Goal: Check status: Check status

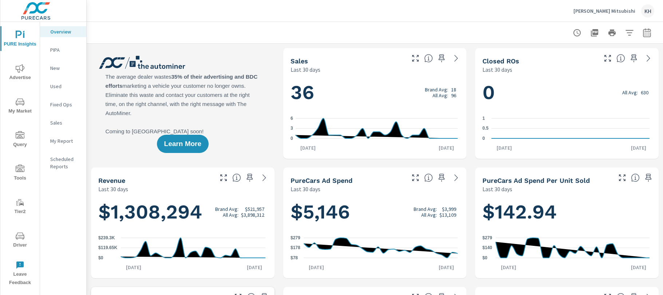
click at [16, 239] on icon "nav menu" at bounding box center [20, 236] width 9 height 9
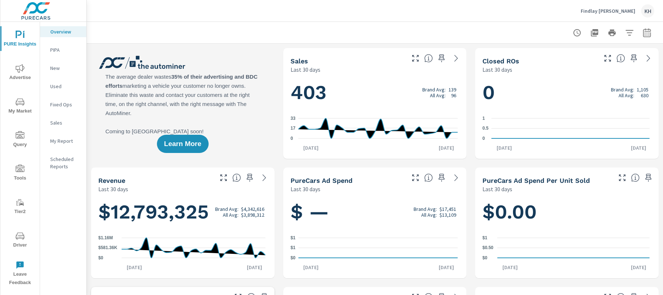
click at [23, 236] on icon "nav menu" at bounding box center [20, 236] width 9 height 9
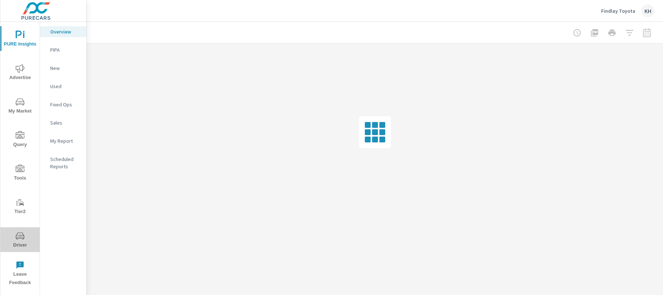
click at [16, 235] on icon "nav menu" at bounding box center [20, 236] width 9 height 9
